Goal: Task Accomplishment & Management: Use online tool/utility

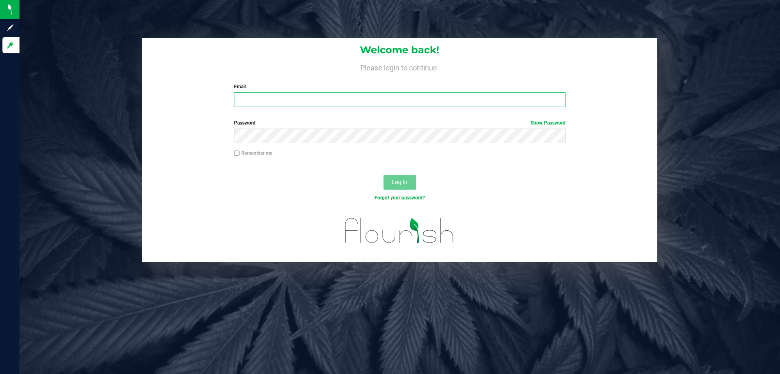
drag, startPoint x: 0, startPoint y: 0, endPoint x: 255, endPoint y: 100, distance: 273.9
click at [255, 100] on input "Email" at bounding box center [399, 99] width 331 height 15
type input "[EMAIL_ADDRESS][DOMAIN_NAME]"
click at [384, 175] on button "Log In" at bounding box center [400, 182] width 33 height 15
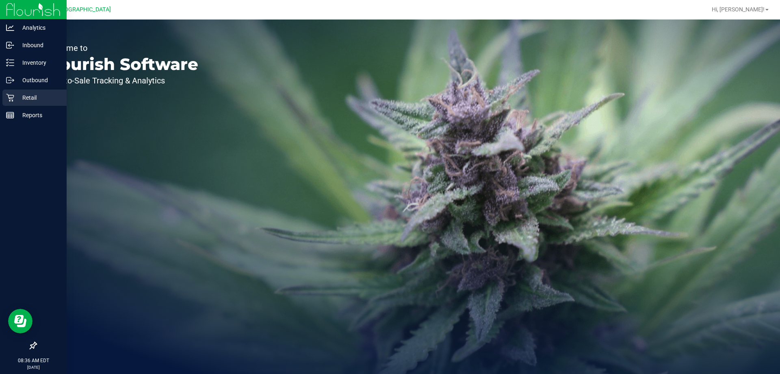
click at [21, 97] on p "Retail" at bounding box center [38, 98] width 49 height 10
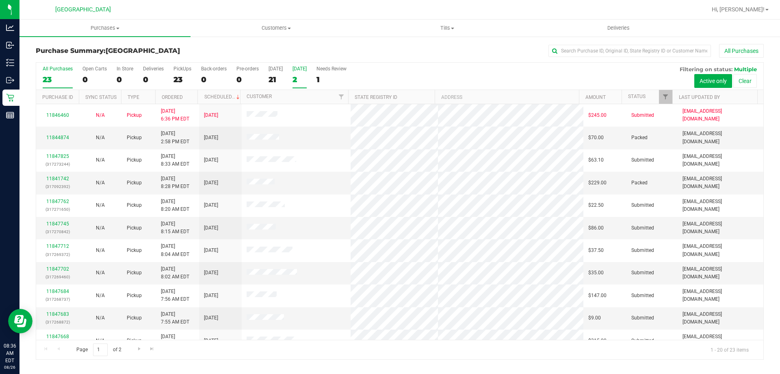
click at [295, 67] on div "[DATE]" at bounding box center [300, 69] width 14 height 6
click at [0, 0] on input "[DATE] 2" at bounding box center [0, 0] width 0 height 0
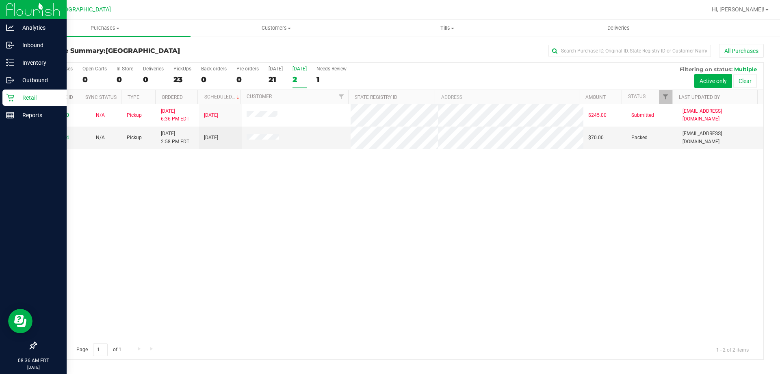
click at [37, 98] on p "Retail" at bounding box center [38, 98] width 49 height 10
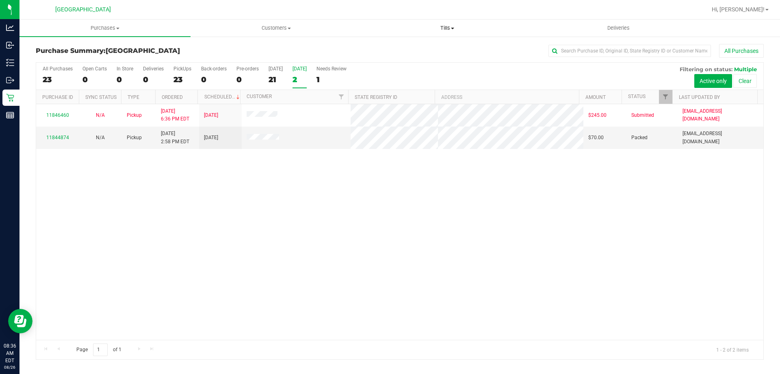
click at [445, 29] on span "Tills" at bounding box center [447, 27] width 170 height 7
click at [404, 46] on span "Manage tills" at bounding box center [389, 49] width 55 height 7
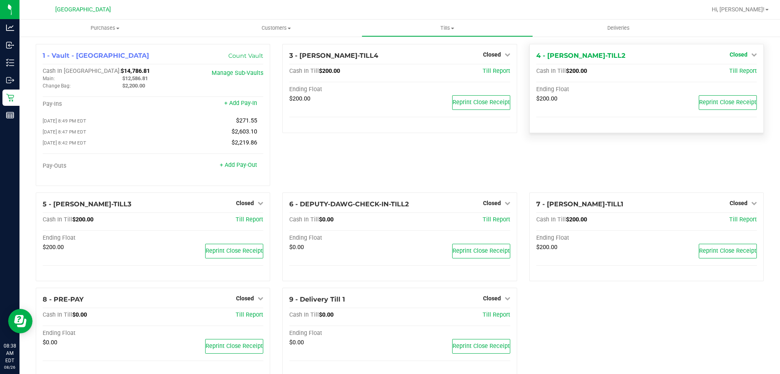
click at [734, 52] on span "Closed" at bounding box center [739, 54] width 18 height 7
click at [732, 73] on link "Open Till" at bounding box center [739, 71] width 22 height 7
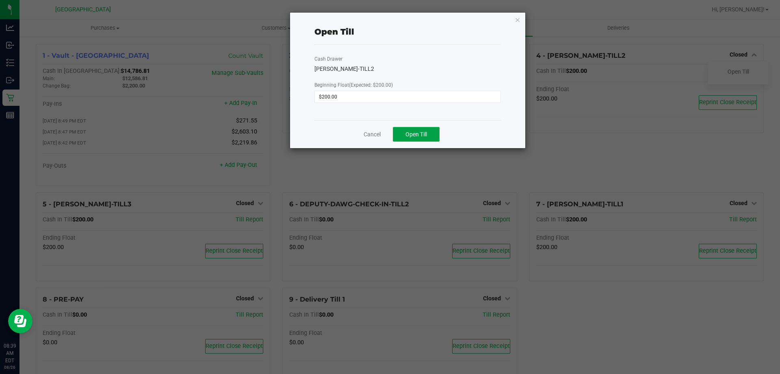
click at [424, 135] on span "Open Till" at bounding box center [417, 134] width 22 height 7
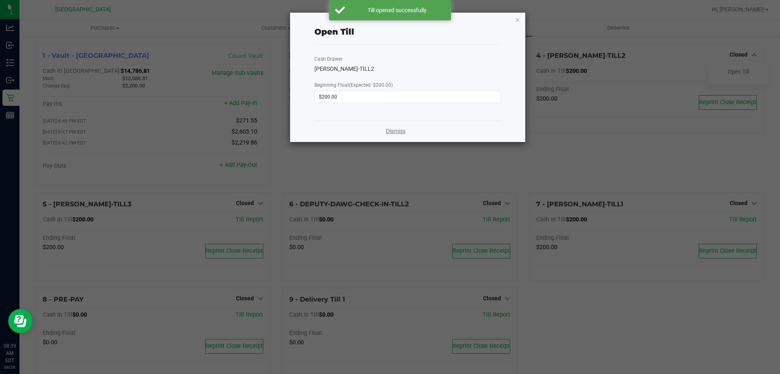
click at [394, 132] on link "Dismiss" at bounding box center [396, 131] width 20 height 9
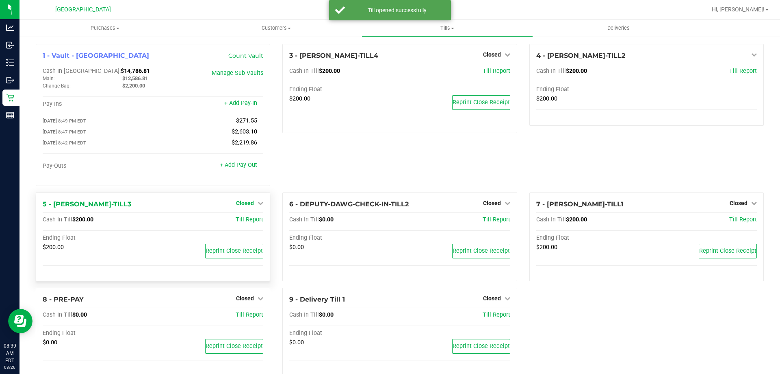
click at [245, 205] on span "Closed" at bounding box center [245, 203] width 18 height 7
click at [245, 222] on link "Open Till" at bounding box center [245, 219] width 22 height 7
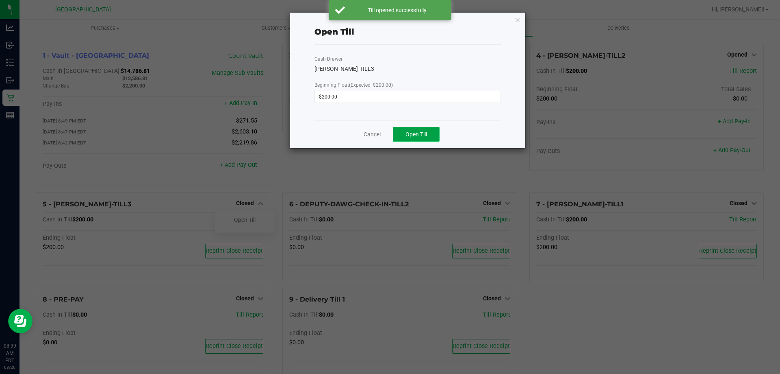
click at [415, 132] on span "Open Till" at bounding box center [417, 134] width 22 height 7
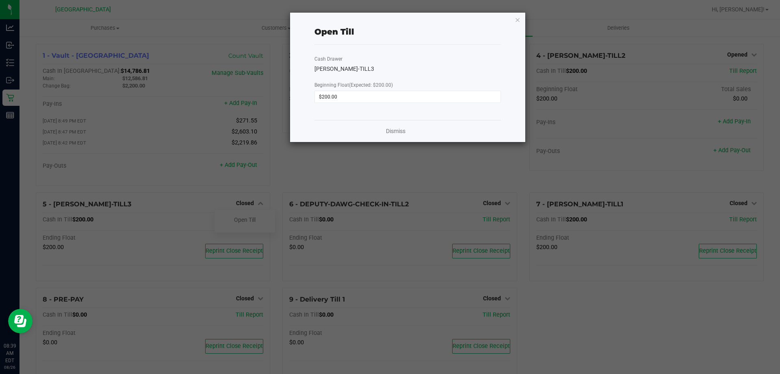
click at [398, 135] on div "Dismiss" at bounding box center [408, 131] width 187 height 22
click at [398, 130] on link "Dismiss" at bounding box center [396, 131] width 20 height 9
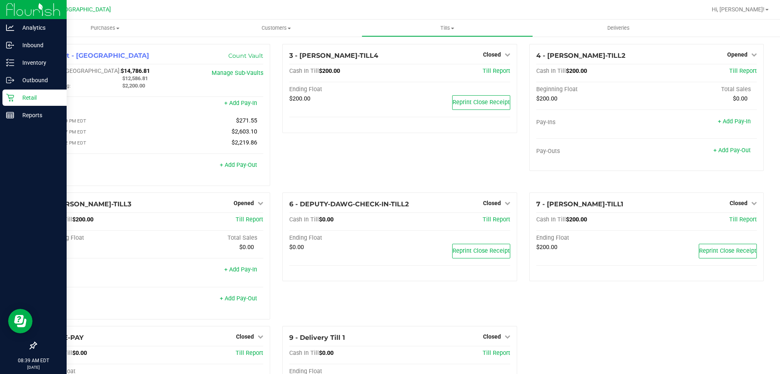
click at [37, 97] on p "Retail" at bounding box center [38, 98] width 49 height 10
